Goal: Information Seeking & Learning: Learn about a topic

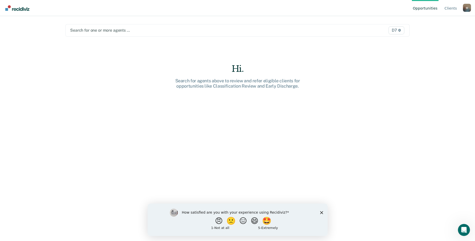
click at [322, 212] on polygon "Close survey" at bounding box center [321, 212] width 3 height 3
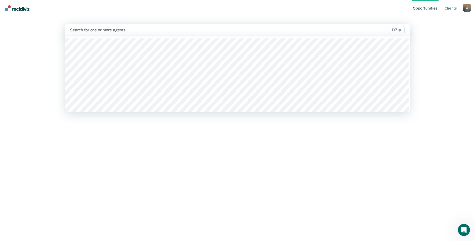
click at [105, 31] on div at bounding box center [187, 30] width 234 height 6
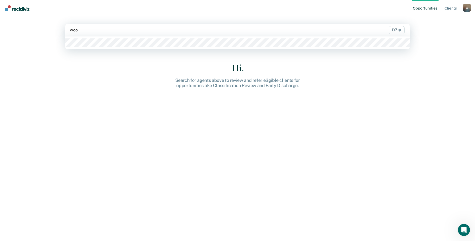
type input "wood"
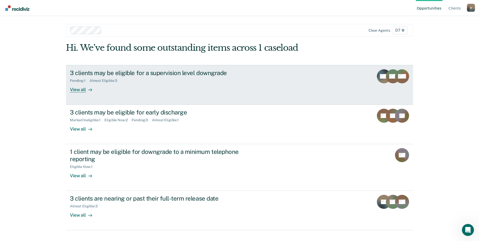
click at [76, 91] on div "View all" at bounding box center [84, 88] width 28 height 10
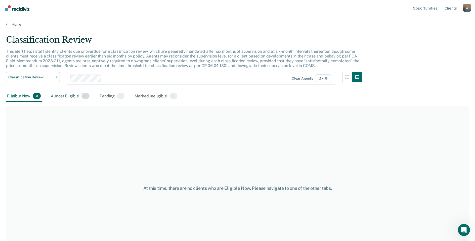
click at [62, 96] on div "Almost Eligible 3" at bounding box center [70, 96] width 41 height 11
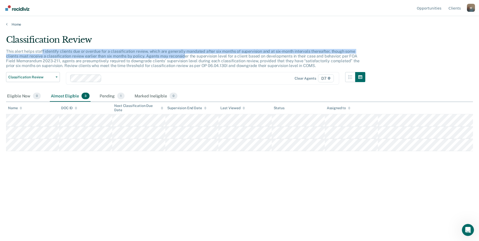
drag, startPoint x: 41, startPoint y: 49, endPoint x: 190, endPoint y: 56, distance: 148.3
click at [190, 56] on div "This alert helps staff identify clients due or overdue for a classification rev…" at bounding box center [185, 60] width 359 height 23
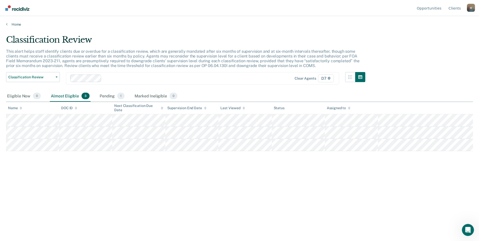
drag, startPoint x: 190, startPoint y: 56, endPoint x: 164, endPoint y: 62, distance: 25.7
click at [164, 62] on p "This alert helps staff identify clients due or overdue for a classification rev…" at bounding box center [182, 58] width 353 height 19
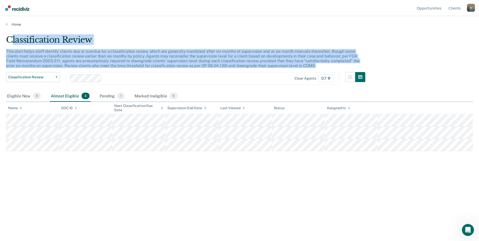
drag, startPoint x: 10, startPoint y: 41, endPoint x: 329, endPoint y: 69, distance: 320.5
click at [329, 69] on div "Classification Review This alert helps staff identify clients due or overdue fo…" at bounding box center [185, 63] width 359 height 56
click at [118, 59] on p "This alert helps staff identify clients due or overdue for a classification rev…" at bounding box center [182, 58] width 353 height 19
click at [125, 65] on p "This alert helps staff identify clients due or overdue for a classification rev…" at bounding box center [182, 58] width 353 height 19
click at [129, 63] on p "This alert helps staff identify clients due or overdue for a classification rev…" at bounding box center [182, 58] width 353 height 19
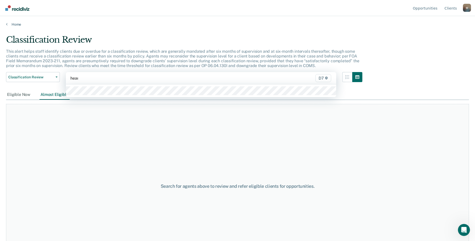
type input "[PERSON_NAME]"
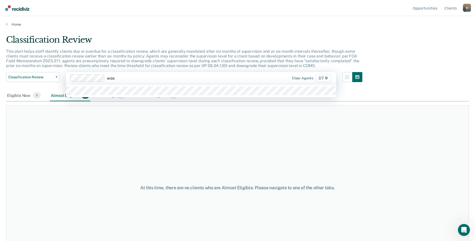
type input "wood"
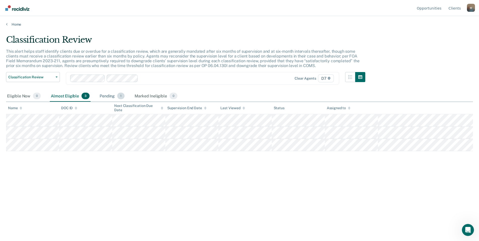
click at [108, 96] on div "Pending 1" at bounding box center [112, 96] width 27 height 11
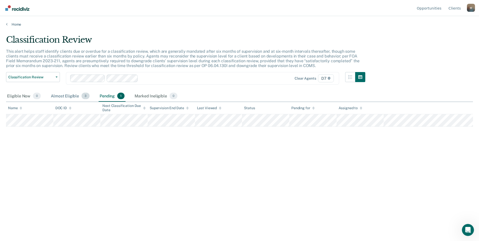
click at [64, 95] on div "Almost Eligible 3" at bounding box center [70, 96] width 41 height 11
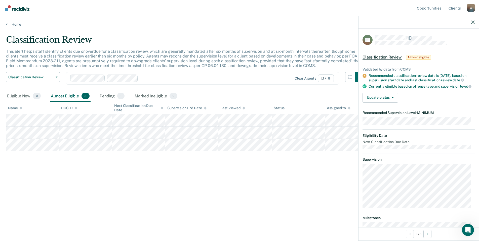
click at [429, 99] on div "Update status [PERSON_NAME] Mark Ineligible" at bounding box center [418, 98] width 112 height 10
click at [289, 208] on div "Classification Review This alert helps staff identify clients due or overdue fo…" at bounding box center [239, 127] width 467 height 185
click at [425, 234] on button "Next Opportunity" at bounding box center [427, 234] width 8 height 8
click at [427, 234] on button "Next Opportunity" at bounding box center [427, 234] width 8 height 8
click at [409, 235] on icon "Previous Opportunity" at bounding box center [409, 235] width 1 height 4
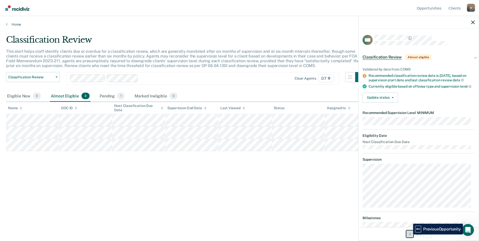
click at [409, 235] on icon "Previous Opportunity" at bounding box center [409, 235] width 1 height 4
click at [307, 191] on div "Classification Review This alert helps staff identify clients due or overdue fo…" at bounding box center [239, 119] width 467 height 169
click at [472, 23] on icon "button" at bounding box center [473, 23] width 4 height 4
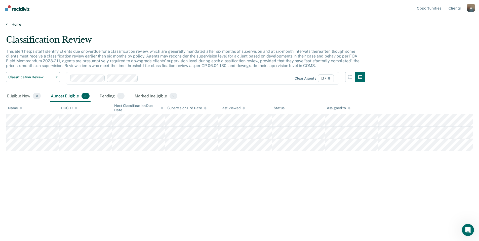
click at [12, 25] on link "Home" at bounding box center [239, 24] width 467 height 5
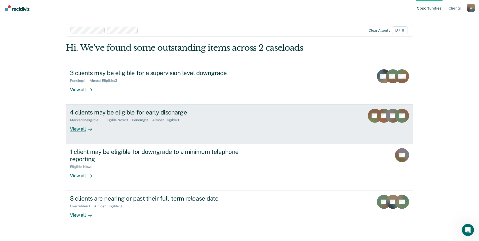
click at [75, 130] on div "View all" at bounding box center [84, 127] width 28 height 10
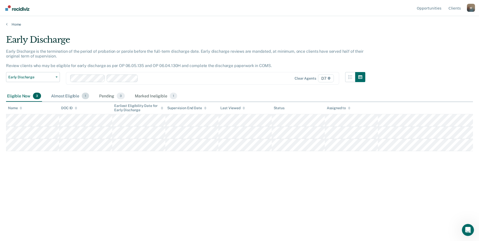
click at [70, 96] on div "Almost Eligible 1" at bounding box center [70, 96] width 40 height 11
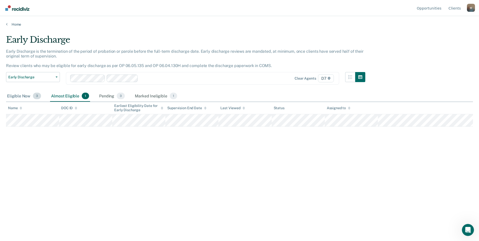
click at [23, 98] on div "Eligible Now 3" at bounding box center [24, 96] width 36 height 11
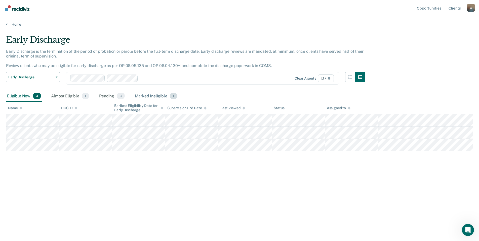
click at [150, 96] on div "Marked Ineligible 1" at bounding box center [156, 96] width 44 height 11
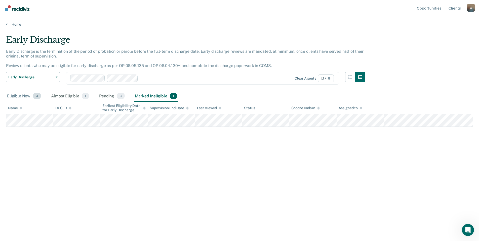
click at [20, 94] on div "Eligible Now 3" at bounding box center [24, 96] width 36 height 11
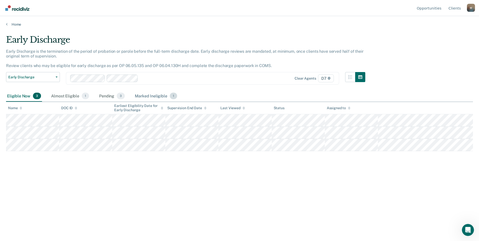
click at [152, 94] on div "Marked Ineligible 1" at bounding box center [156, 96] width 44 height 11
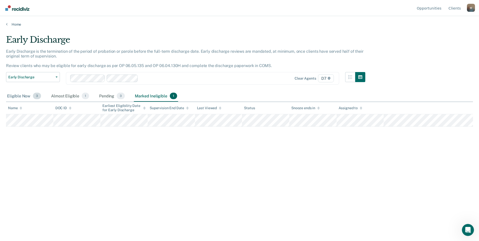
click at [15, 94] on div "Eligible Now 3" at bounding box center [24, 96] width 36 height 11
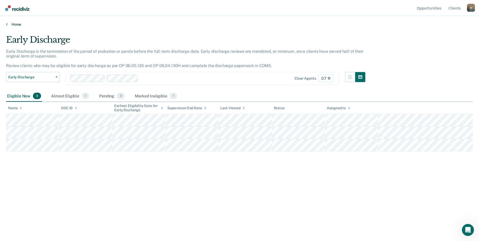
click at [6, 24] on icon at bounding box center [7, 24] width 2 height 4
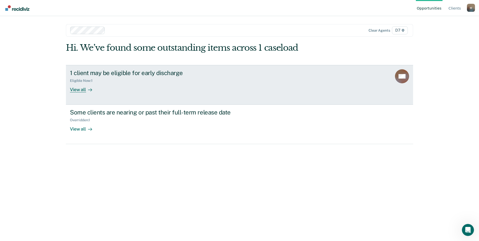
click at [85, 91] on div "View all" at bounding box center [84, 88] width 28 height 10
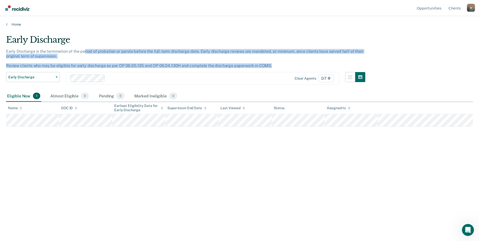
drag, startPoint x: 83, startPoint y: 50, endPoint x: 278, endPoint y: 70, distance: 196.0
click at [278, 70] on div "Early Discharge is the termination of the period of probation or parole before …" at bounding box center [185, 60] width 359 height 23
drag, startPoint x: 278, startPoint y: 70, endPoint x: 218, endPoint y: 58, distance: 61.6
click at [218, 58] on div "Early Discharge is the termination of the period of probation or parole before …" at bounding box center [185, 60] width 359 height 23
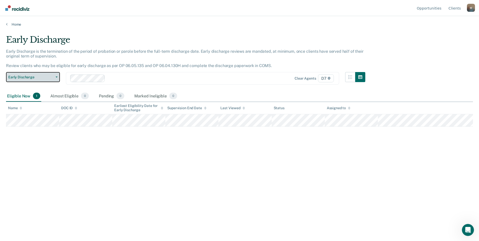
click at [58, 76] on button "Early Discharge" at bounding box center [33, 77] width 54 height 10
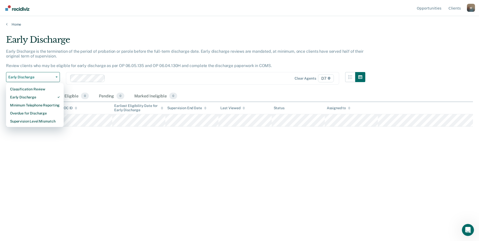
click at [89, 161] on div "Early Discharge Early Discharge is the termination of the period of probation o…" at bounding box center [239, 119] width 467 height 169
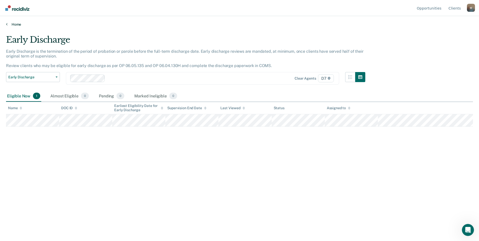
click at [19, 26] on link "Home" at bounding box center [239, 24] width 467 height 5
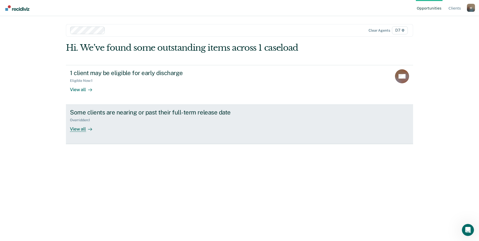
click at [82, 122] on div "View all" at bounding box center [84, 127] width 28 height 10
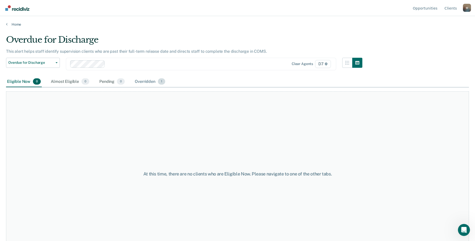
click at [165, 81] on div "Overridden 1" at bounding box center [150, 81] width 32 height 11
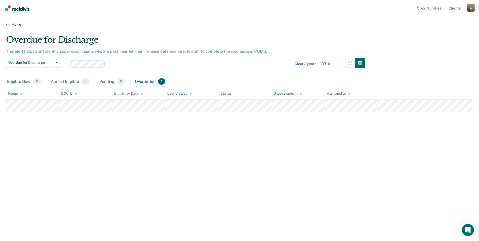
click at [9, 24] on link "Home" at bounding box center [239, 24] width 467 height 5
